Goal: Register for event/course

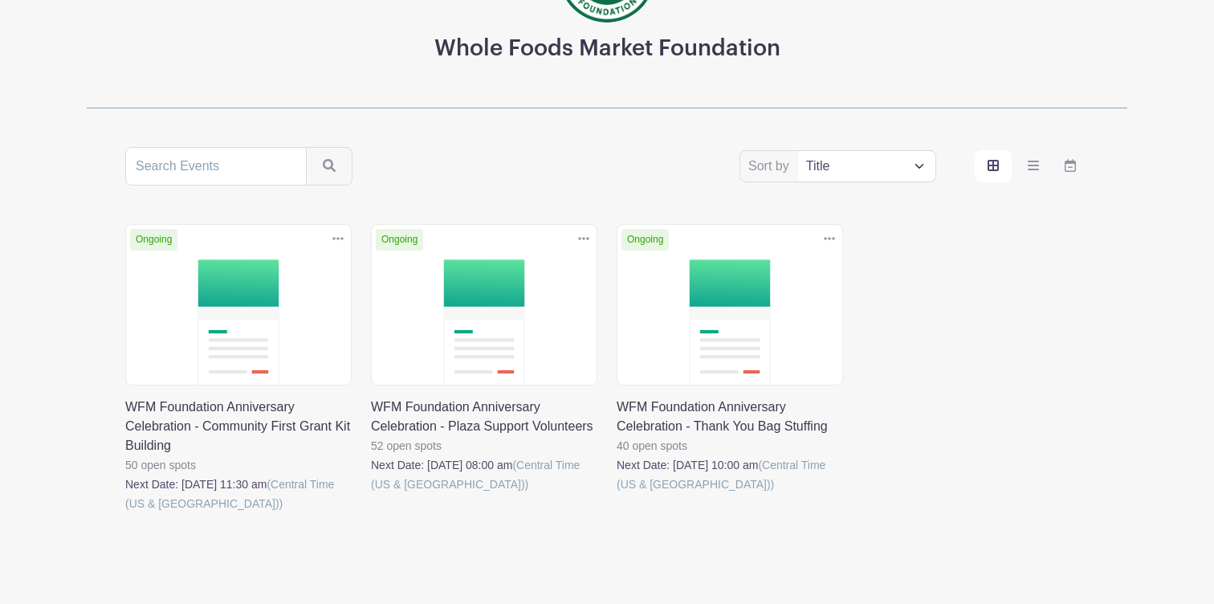
scroll to position [244, 0]
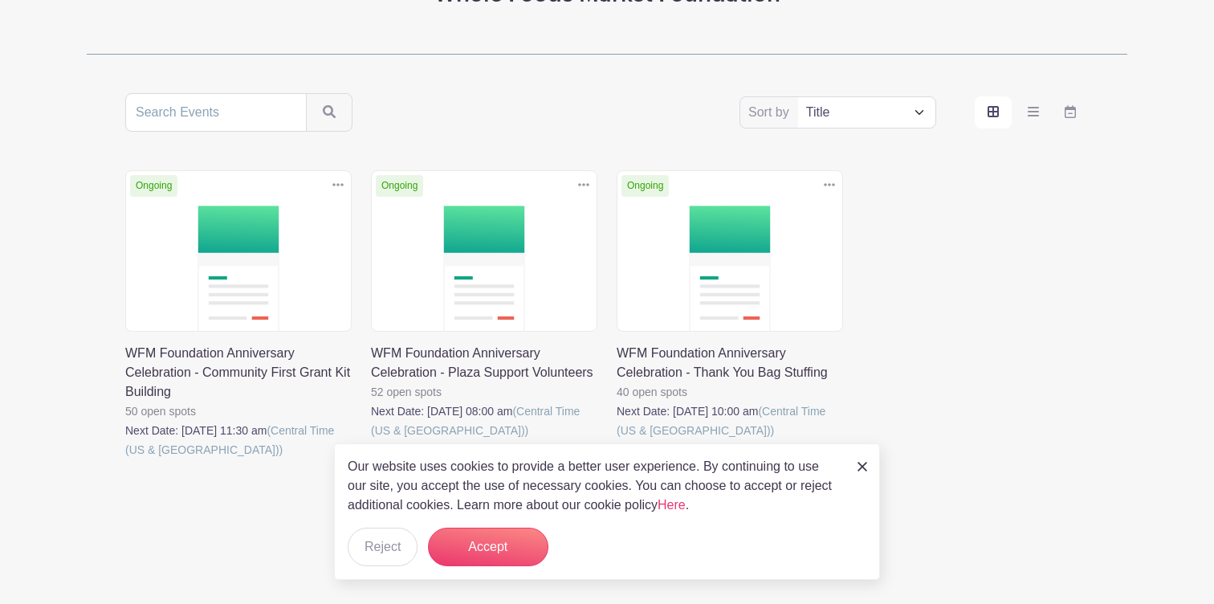
click at [125, 459] on link at bounding box center [125, 459] width 0 height 0
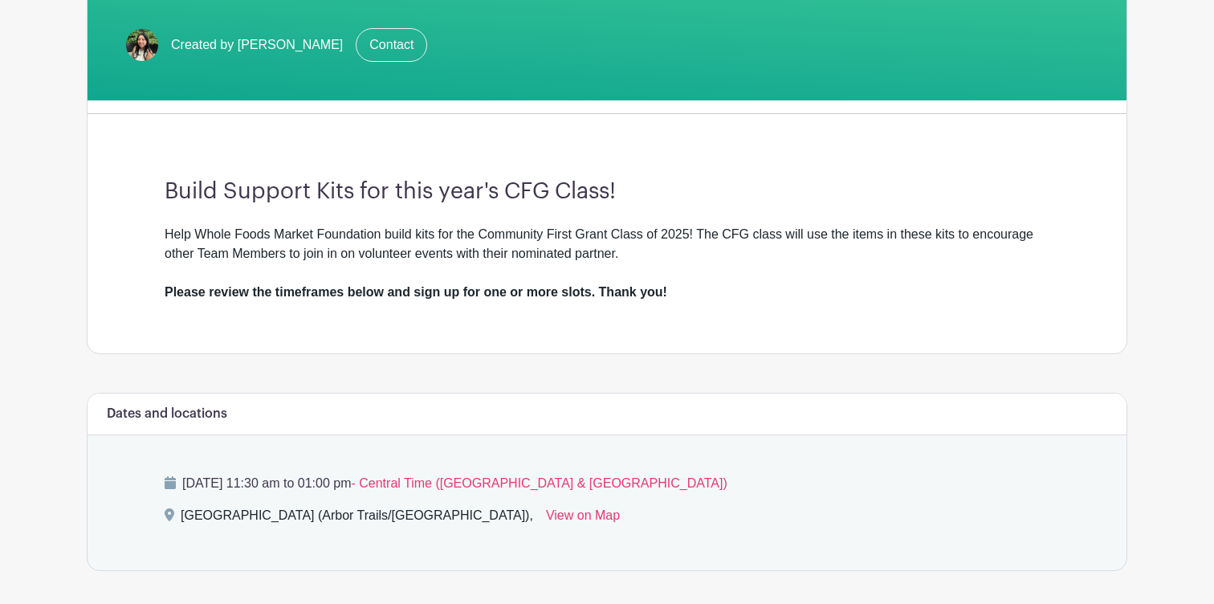
scroll to position [359, 0]
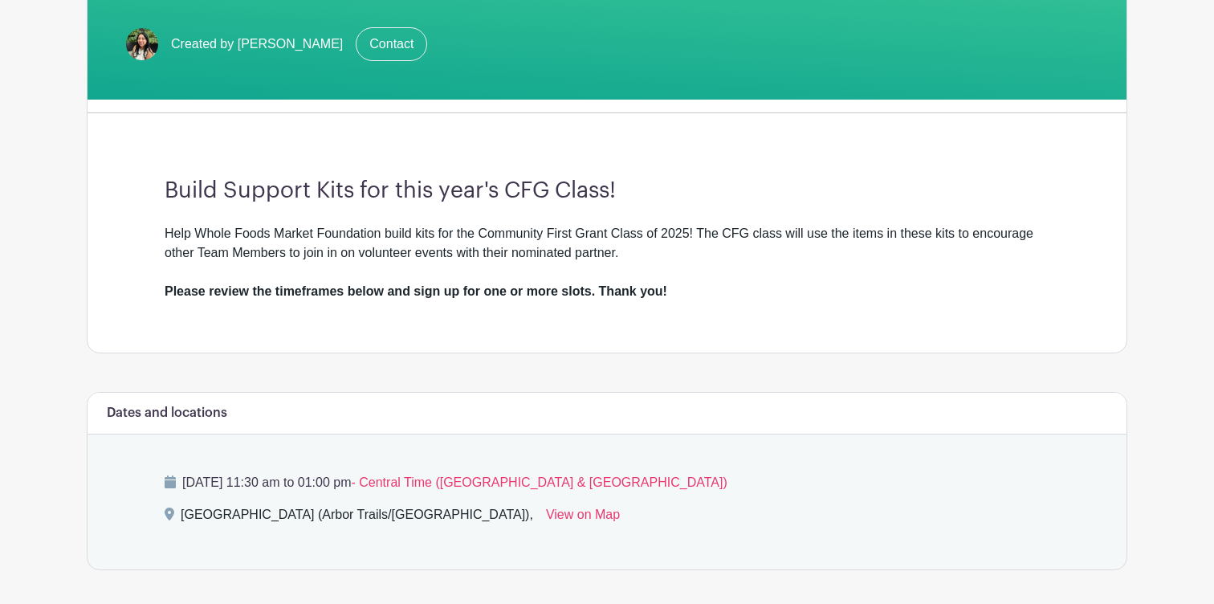
click at [450, 244] on div "Help Whole Foods Market Foundation build kits for the Community First Grant Cla…" at bounding box center [607, 262] width 885 height 77
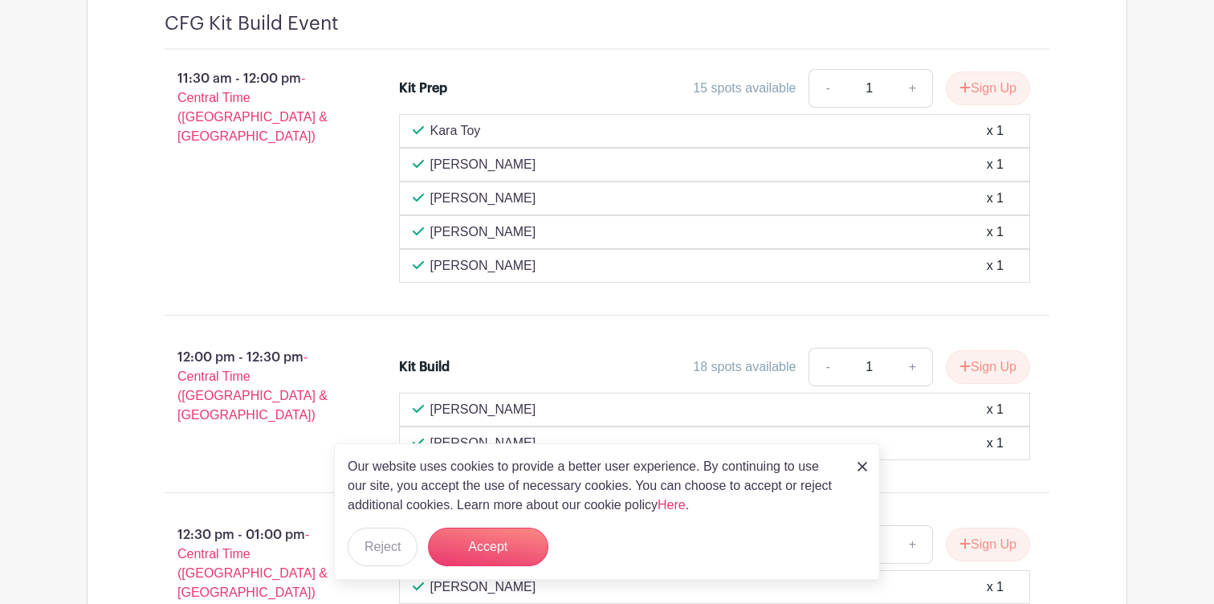
scroll to position [1060, 0]
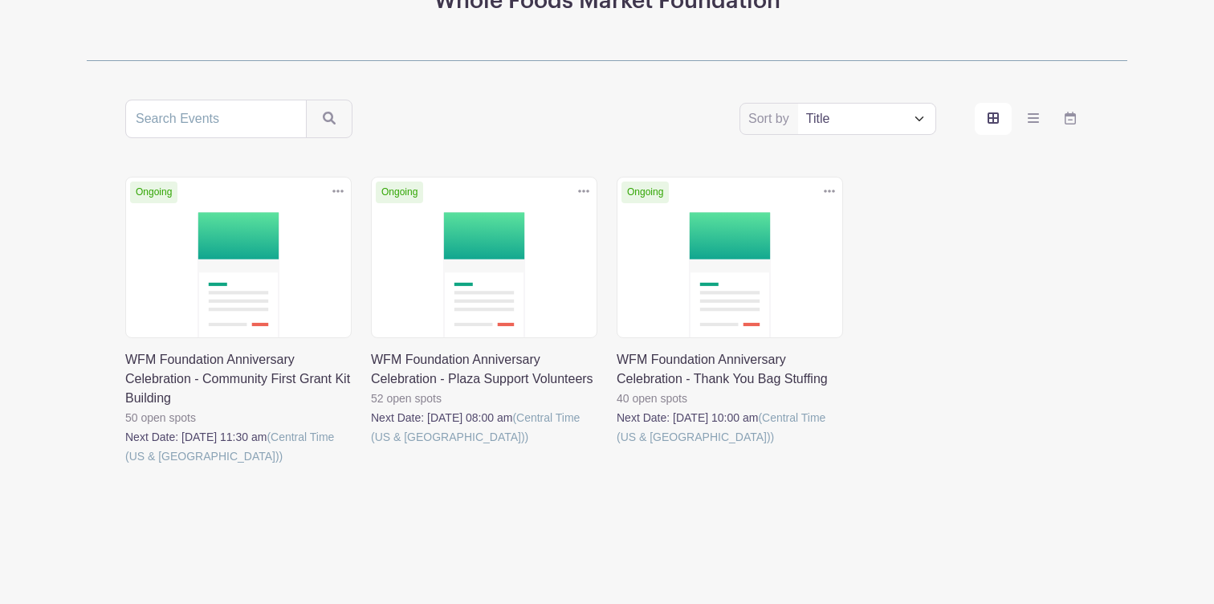
scroll to position [244, 0]
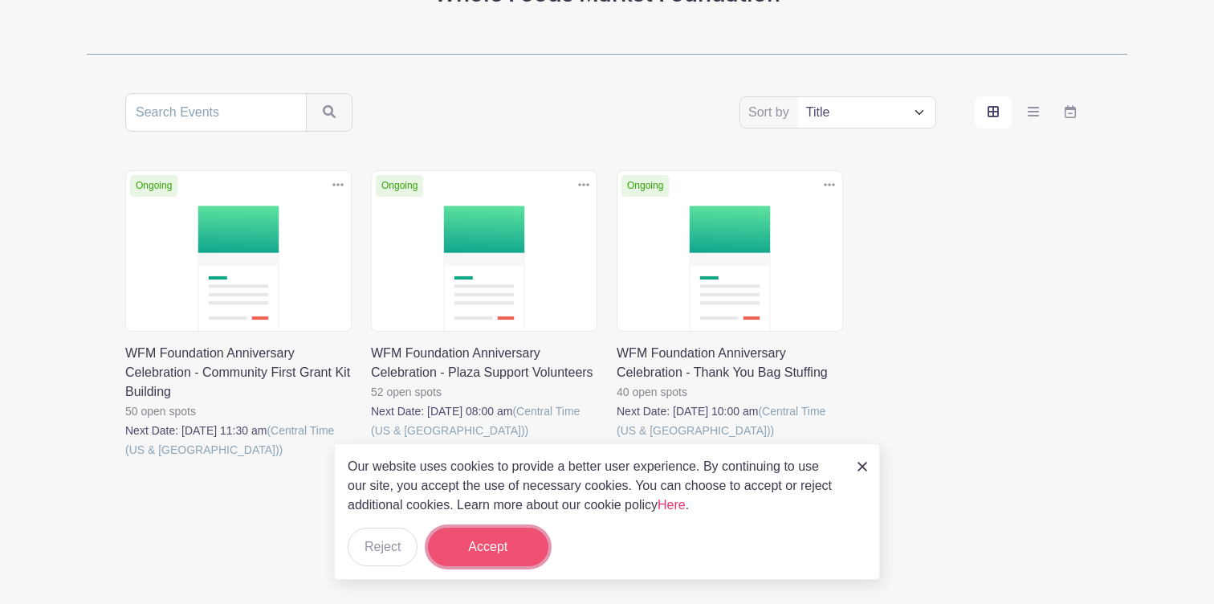
click at [464, 547] on button "Accept" at bounding box center [488, 547] width 120 height 39
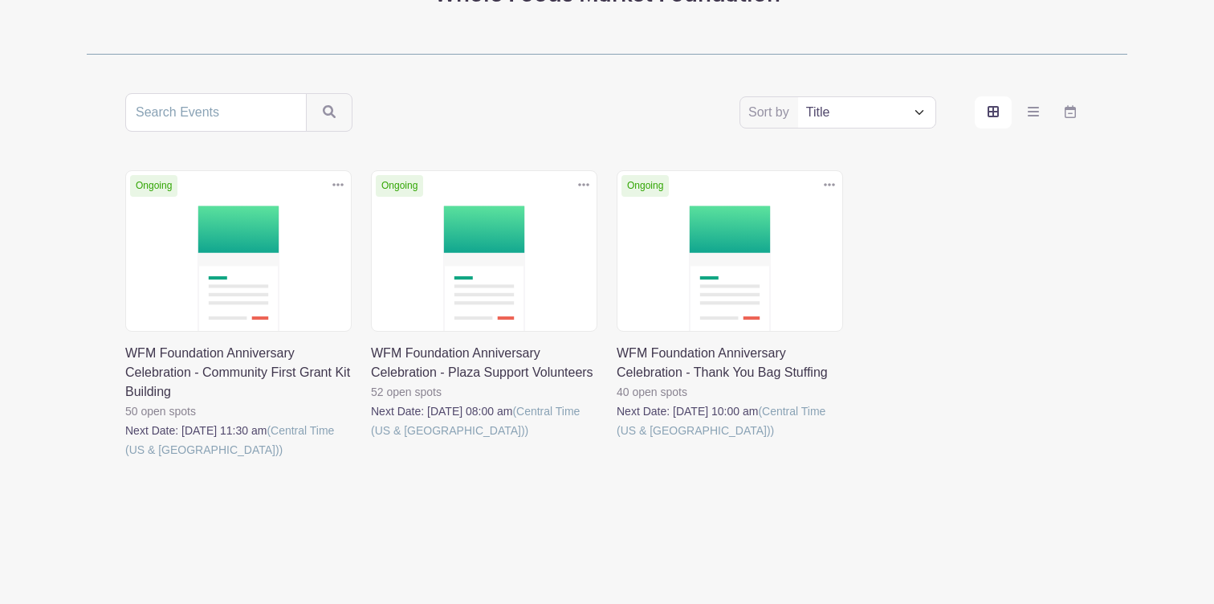
click at [617, 440] on link at bounding box center [617, 440] width 0 height 0
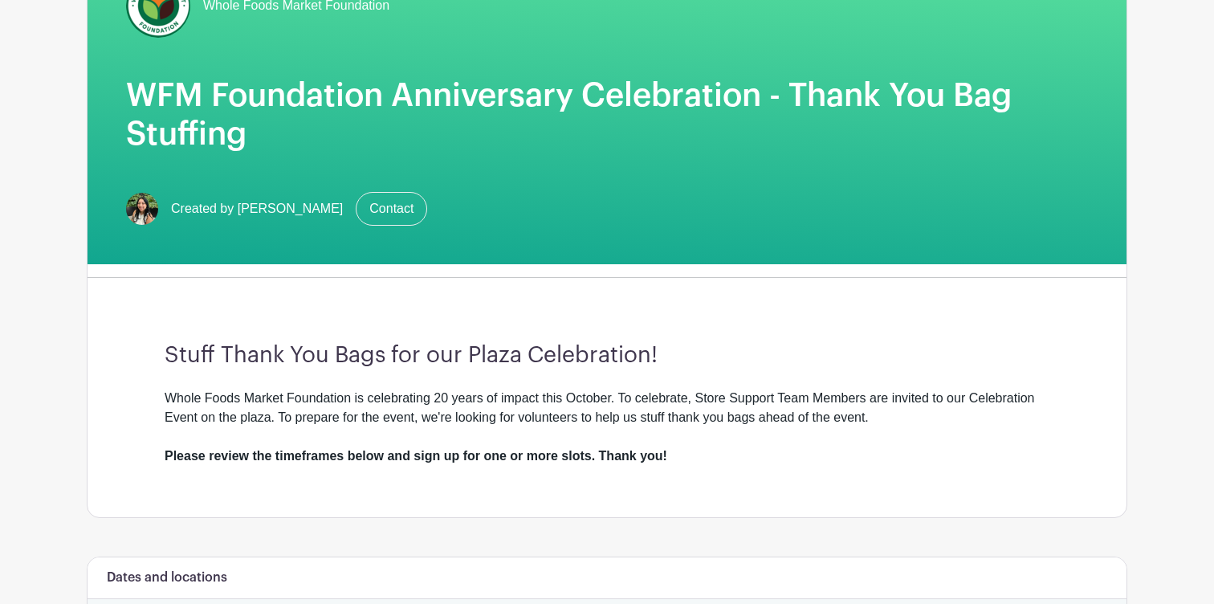
scroll to position [224, 0]
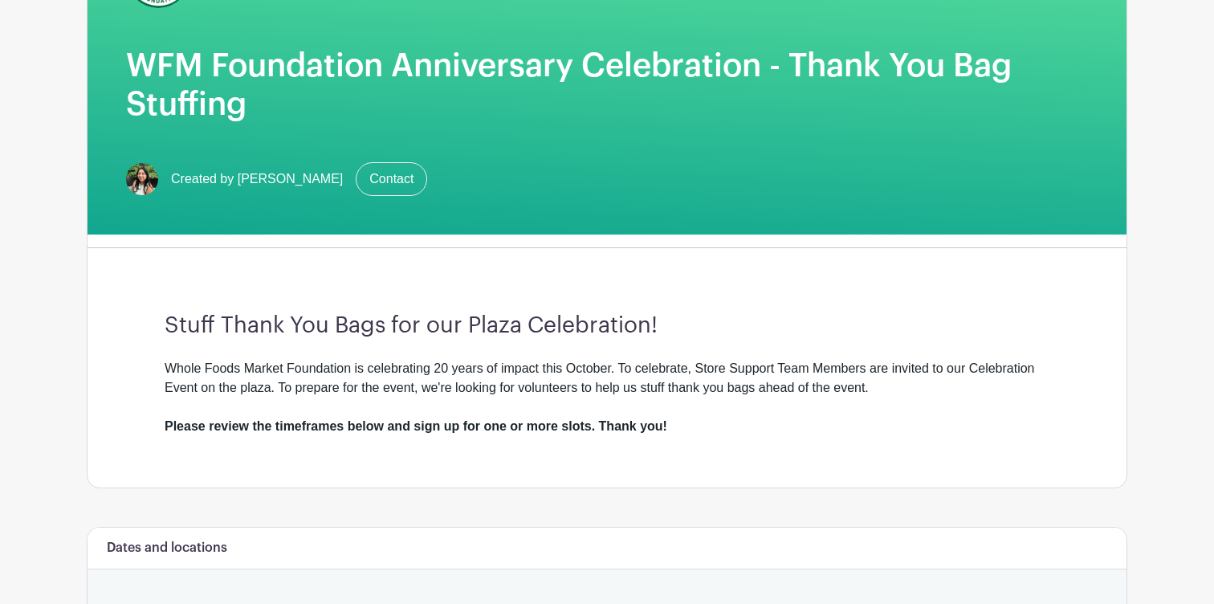
click at [368, 390] on div "Whole Foods Market Foundation is celebrating 20 years of impact this October. T…" at bounding box center [607, 397] width 885 height 77
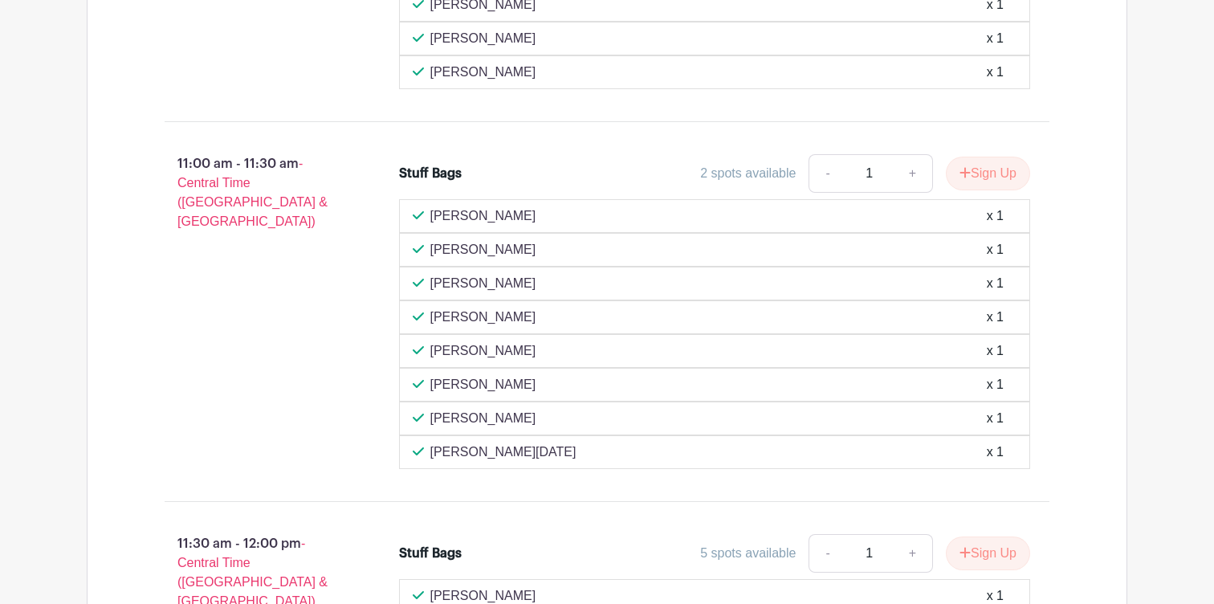
scroll to position [1699, 0]
click at [346, 331] on div "11:00 am - 11:30 am - Central Time (US & Canada)" at bounding box center [256, 311] width 234 height 328
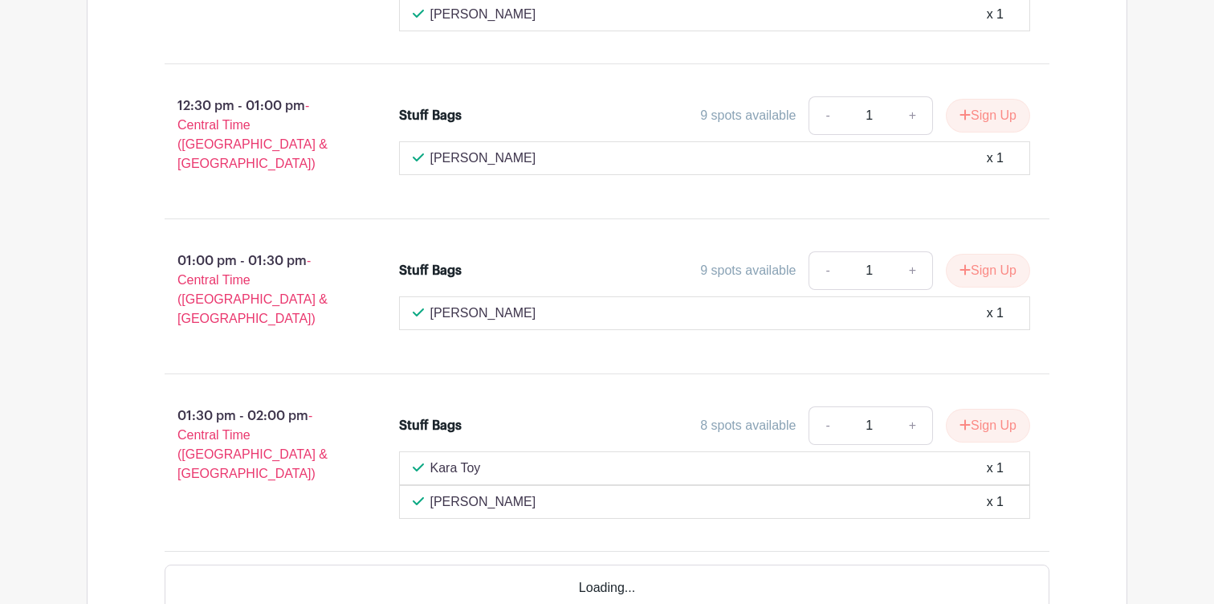
scroll to position [2805, 0]
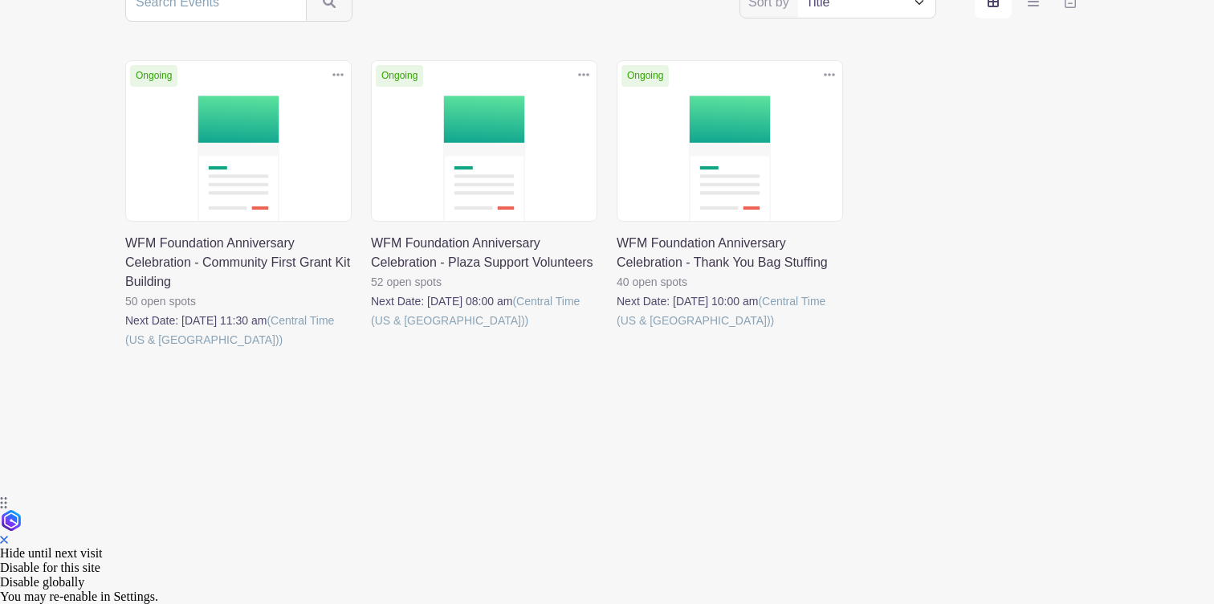
scroll to position [244, 0]
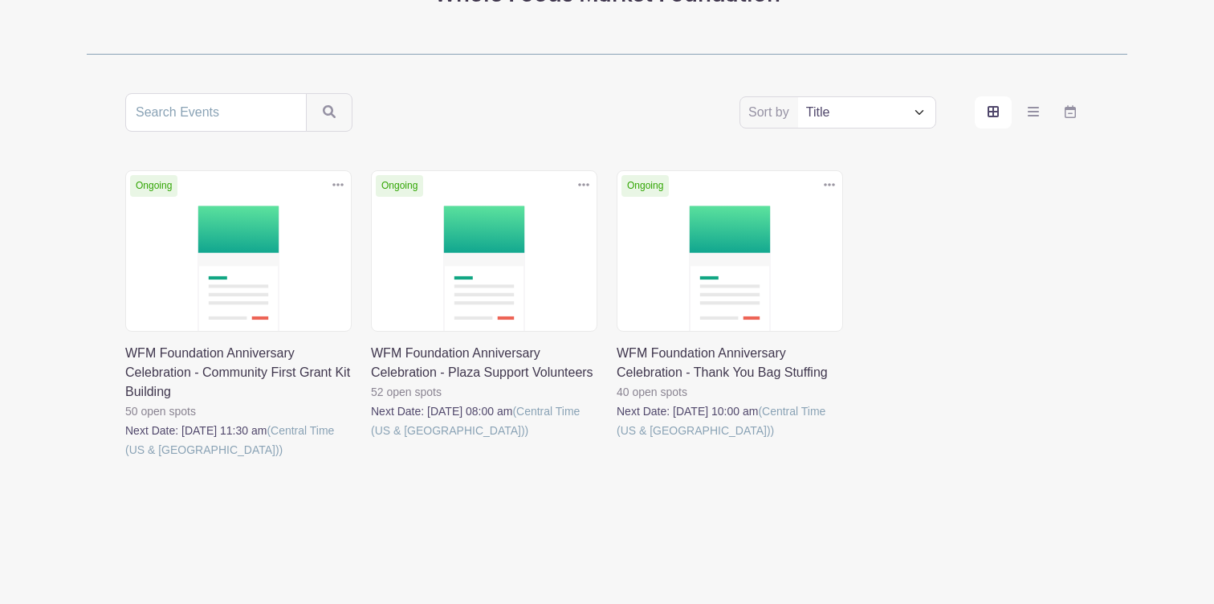
click at [371, 440] on link at bounding box center [371, 440] width 0 height 0
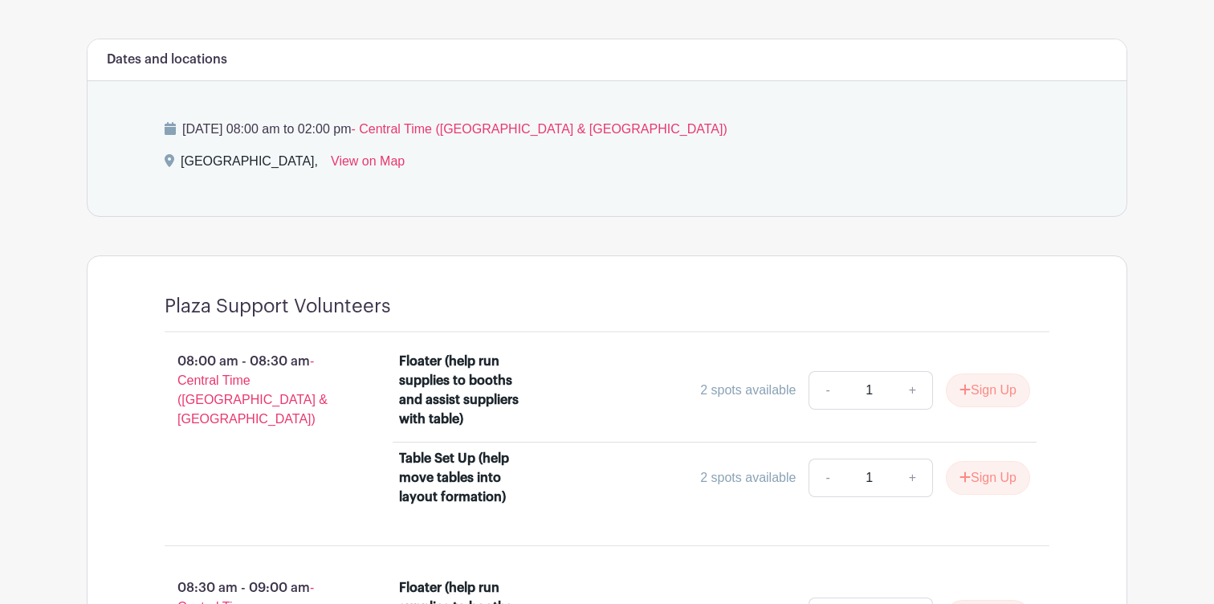
scroll to position [773, 0]
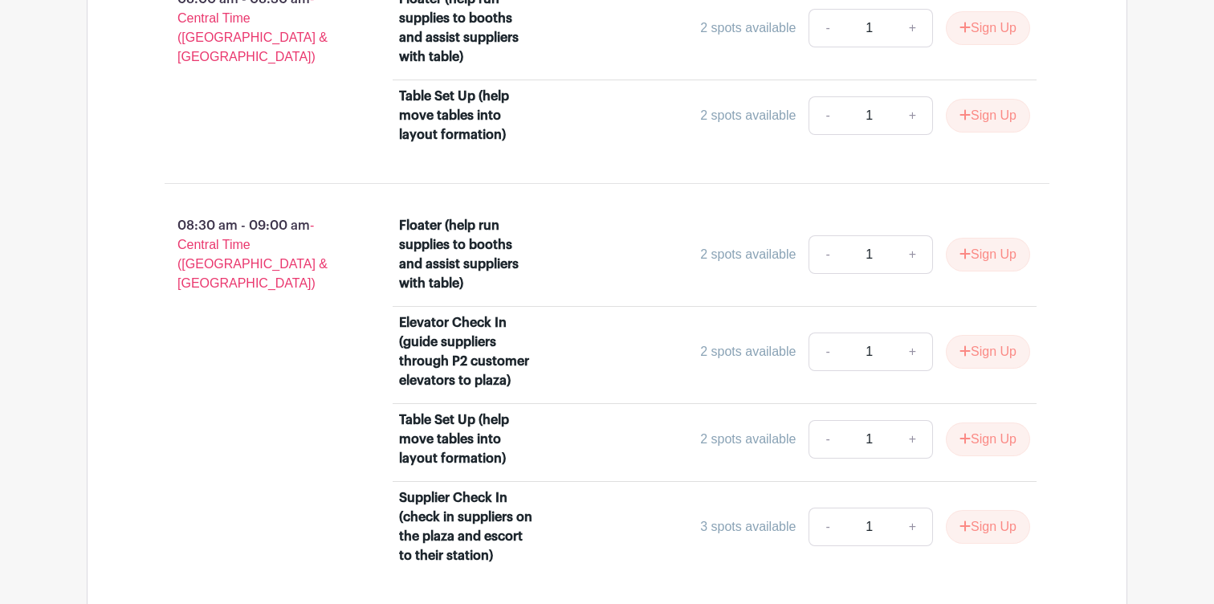
scroll to position [0, 0]
